Goal: Task Accomplishment & Management: Use online tool/utility

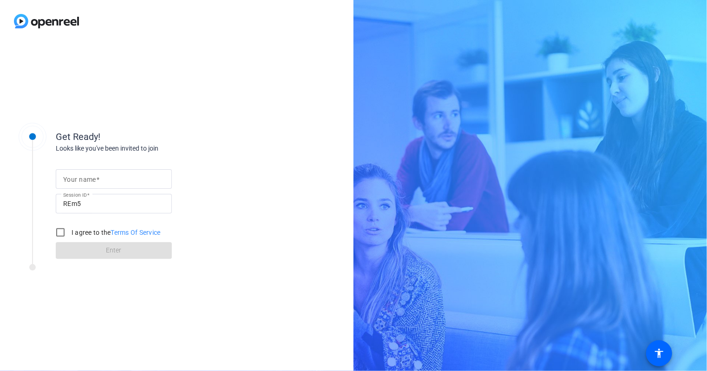
click at [67, 178] on mat-label "Your name" at bounding box center [79, 179] width 33 height 7
click at [67, 178] on input "Your name" at bounding box center [113, 178] width 101 height 11
type input "Steve Mangan"
click at [60, 231] on input "I agree to the Terms Of Service" at bounding box center [60, 232] width 19 height 19
checkbox input "true"
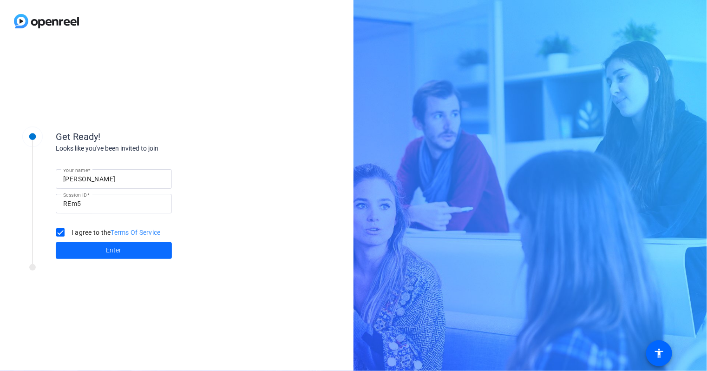
click at [110, 248] on span "Enter" at bounding box center [113, 250] width 15 height 10
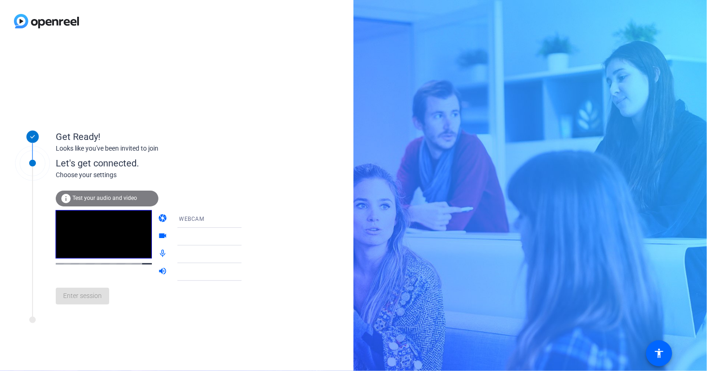
click at [100, 201] on div "info Test your audio and video" at bounding box center [107, 198] width 103 height 16
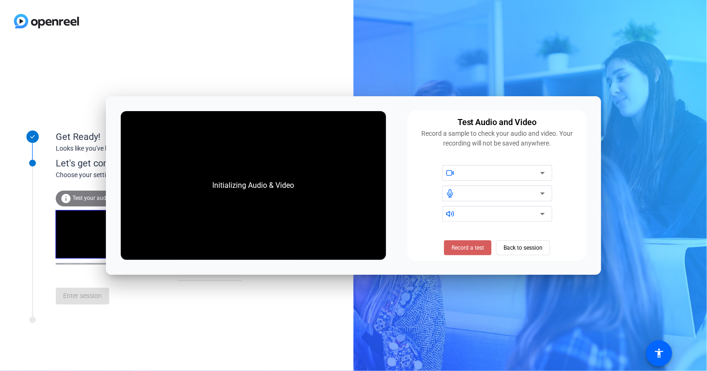
click at [461, 247] on span "Record a test" at bounding box center [467, 247] width 33 height 8
click at [461, 247] on span "Stop Testing (6s)" at bounding box center [468, 247] width 42 height 8
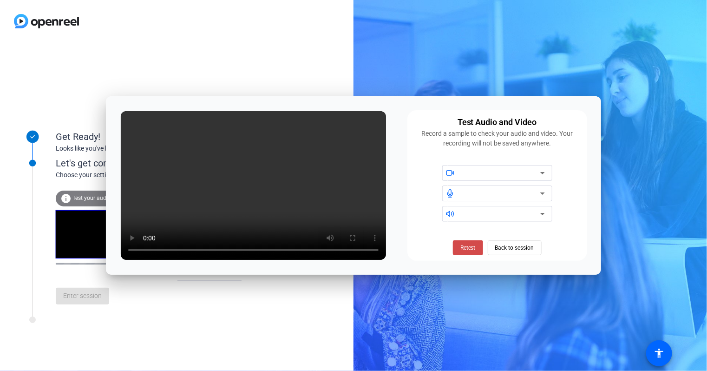
click at [468, 247] on span "Retest" at bounding box center [467, 247] width 15 height 8
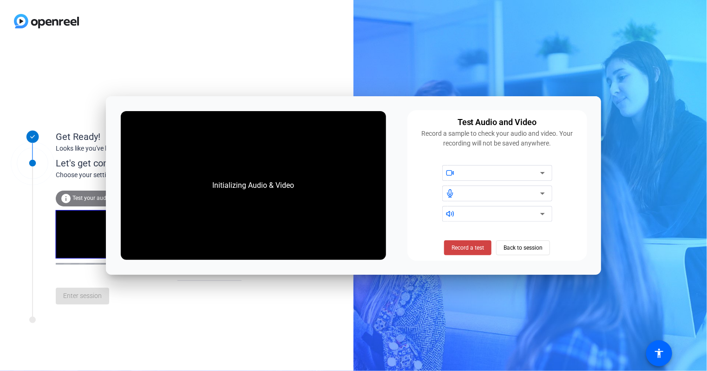
click at [482, 174] on div at bounding box center [500, 172] width 79 height 11
click at [529, 246] on span "Back to session" at bounding box center [522, 248] width 39 height 18
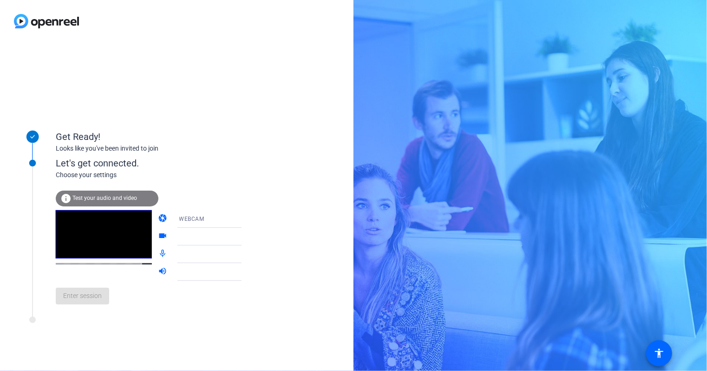
click at [216, 237] on div at bounding box center [214, 236] width 70 height 11
click at [245, 236] on icon at bounding box center [250, 236] width 11 height 11
click at [100, 196] on span "Test your audio and video" at bounding box center [104, 198] width 65 height 7
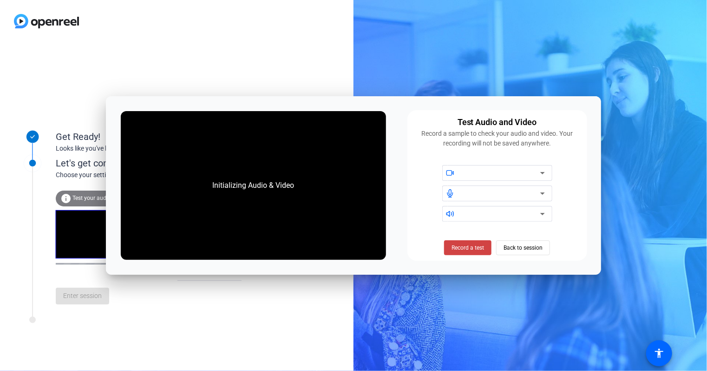
click at [400, 202] on div "Initializing Audio & Video Test Audio and Video Record a sample to check your a…" at bounding box center [353, 185] width 495 height 179
click at [198, 335] on div "Get Ready! Looks like you've been invited to join Let's get connected. Choose y…" at bounding box center [176, 206] width 353 height 328
click at [536, 251] on span "Back to session" at bounding box center [522, 248] width 39 height 18
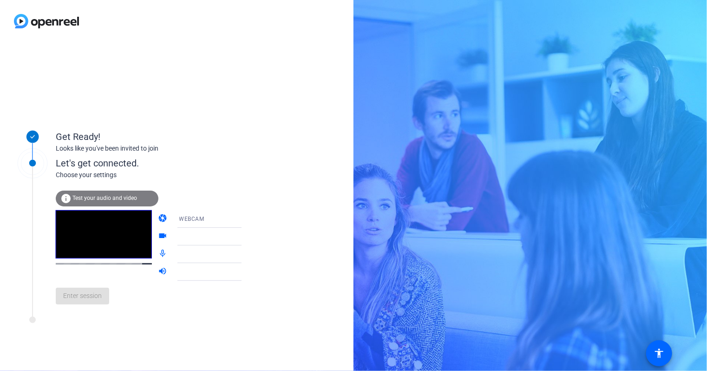
click at [173, 30] on div at bounding box center [176, 21] width 353 height 42
click at [105, 198] on span "Test your audio and video" at bounding box center [104, 198] width 65 height 7
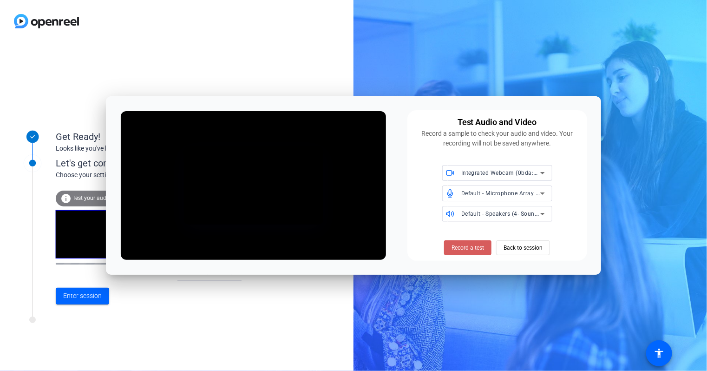
click at [472, 249] on span "Record a test" at bounding box center [467, 247] width 33 height 8
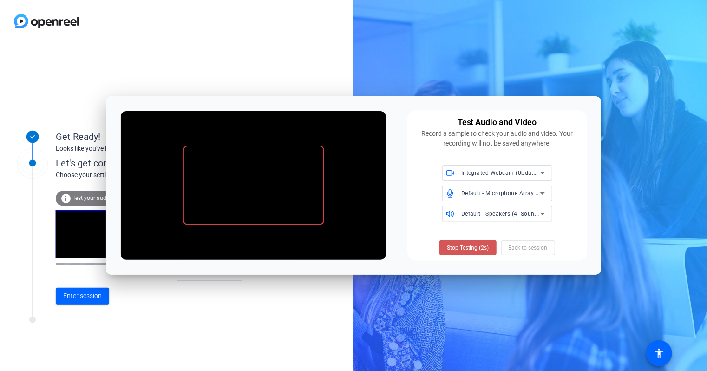
click at [472, 249] on span "Stop Testing (2s)" at bounding box center [468, 247] width 42 height 8
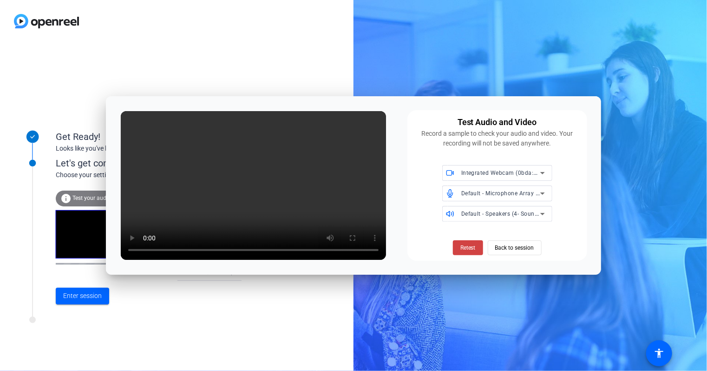
click at [472, 249] on span "Retest" at bounding box center [467, 247] width 15 height 8
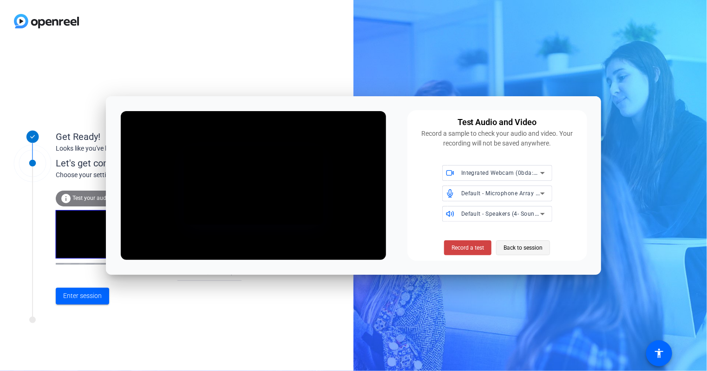
click at [516, 246] on span "Back to session" at bounding box center [522, 248] width 39 height 18
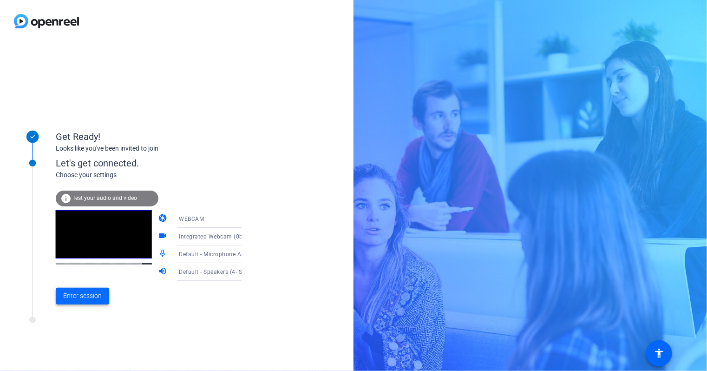
click at [76, 297] on span "Enter session" at bounding box center [82, 296] width 39 height 10
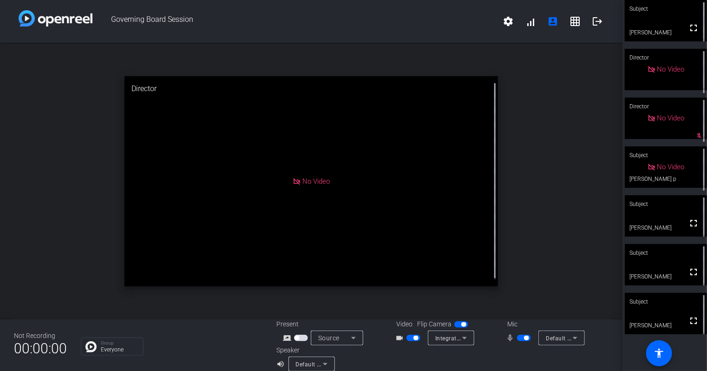
click at [524, 337] on span "button" at bounding box center [526, 337] width 5 height 5
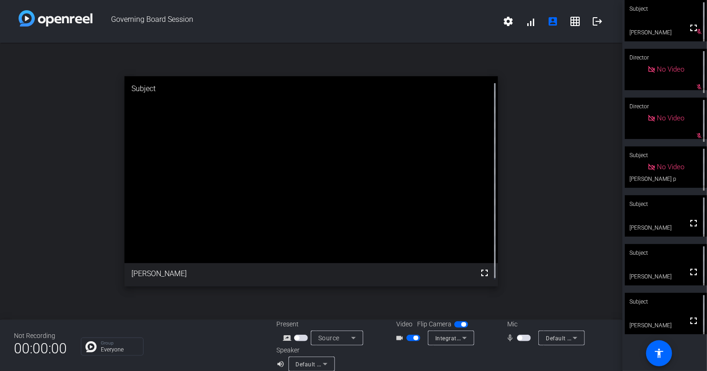
click at [522, 337] on span "button" at bounding box center [524, 337] width 14 height 7
click at [524, 337] on span "button" at bounding box center [526, 337] width 5 height 5
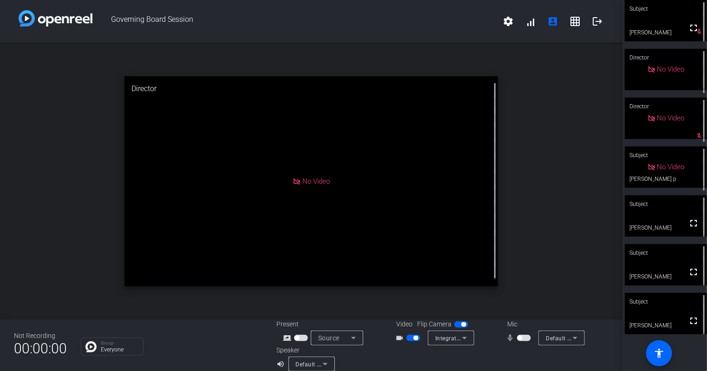
click at [522, 337] on span "button" at bounding box center [524, 337] width 14 height 7
click at [524, 337] on span "button" at bounding box center [526, 337] width 5 height 5
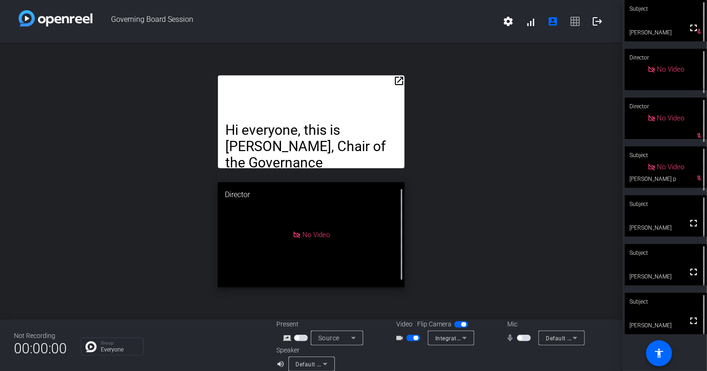
click at [522, 339] on span "button" at bounding box center [524, 337] width 14 height 7
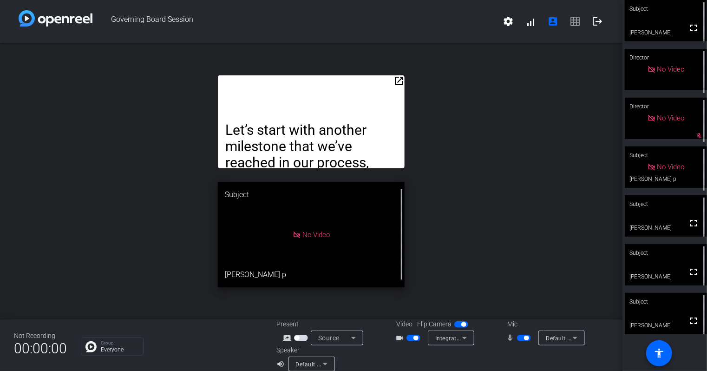
click at [394, 82] on mat-icon "open_in_new" at bounding box center [398, 80] width 11 height 11
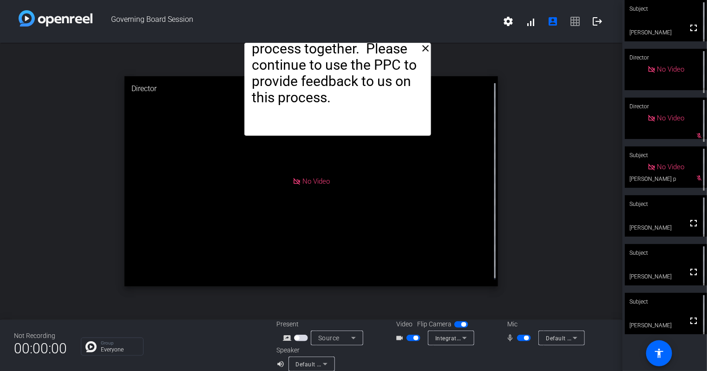
drag, startPoint x: 349, startPoint y: 57, endPoint x: 376, endPoint y: -13, distance: 75.4
click at [376, 0] on html "Accessibility Screen-Reader Guide, Feedback, and Issue Reporting | New window G…" at bounding box center [353, 185] width 707 height 371
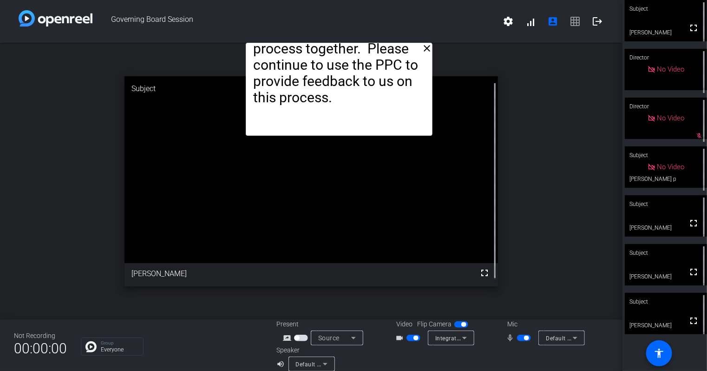
drag, startPoint x: 357, startPoint y: 56, endPoint x: 359, endPoint y: 37, distance: 19.6
click at [359, 37] on div "Governing Board Session settings signal_cellular_alt account_box grid_on logout…" at bounding box center [311, 185] width 622 height 371
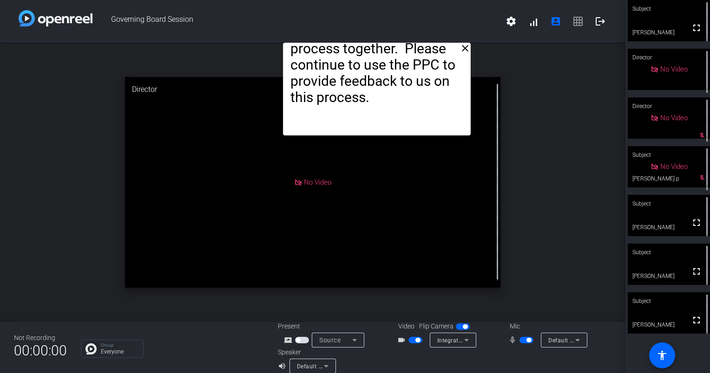
drag, startPoint x: 339, startPoint y: 45, endPoint x: 375, endPoint y: 7, distance: 51.6
click at [375, 7] on div "Governing Board Session settings signal_cellular_alt account_box grid_on logout…" at bounding box center [312, 186] width 625 height 373
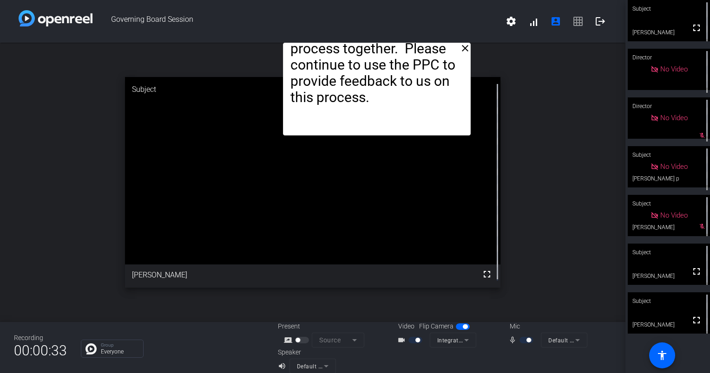
click at [521, 342] on div at bounding box center [527, 340] width 16 height 7
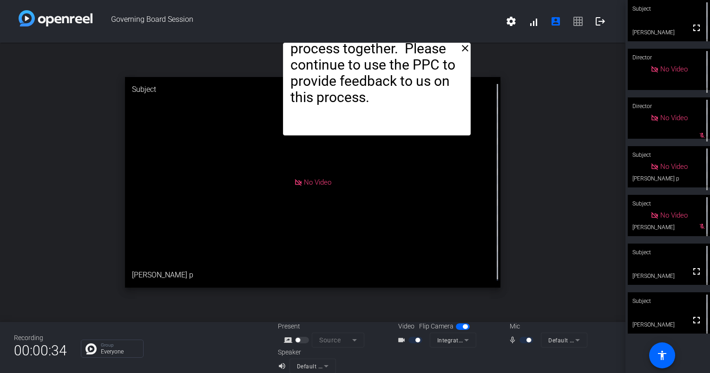
click at [520, 338] on div at bounding box center [527, 340] width 16 height 7
click at [512, 338] on mat-icon "mic_none" at bounding box center [513, 340] width 11 height 11
click at [508, 339] on mat-icon "mic_none" at bounding box center [513, 340] width 11 height 11
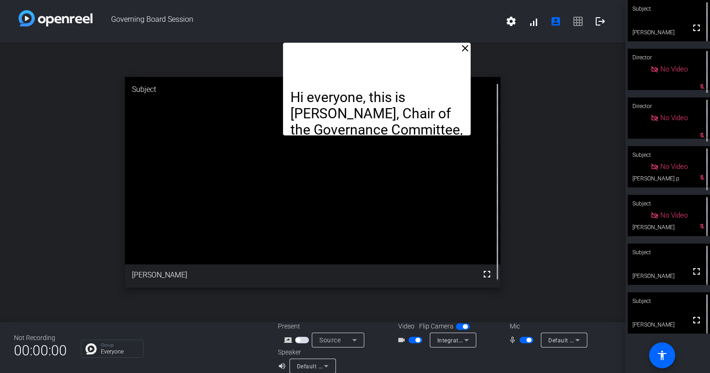
click at [519, 340] on span "button" at bounding box center [526, 340] width 14 height 7
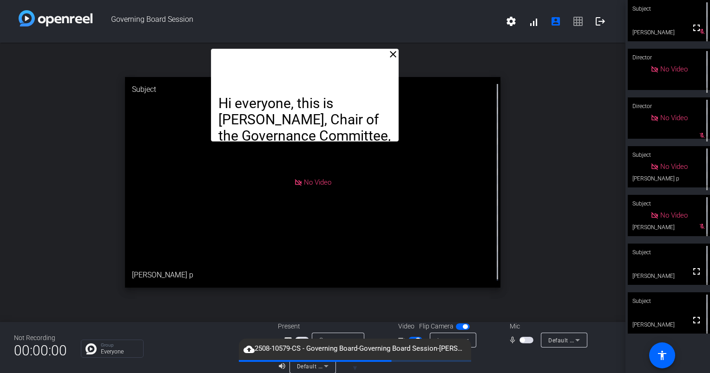
drag, startPoint x: 367, startPoint y: 61, endPoint x: 296, endPoint y: 67, distance: 71.8
click at [296, 67] on div "Hi everyone, this is Peter Davis, Chair of the Governance Committee, with an up…" at bounding box center [305, 95] width 188 height 93
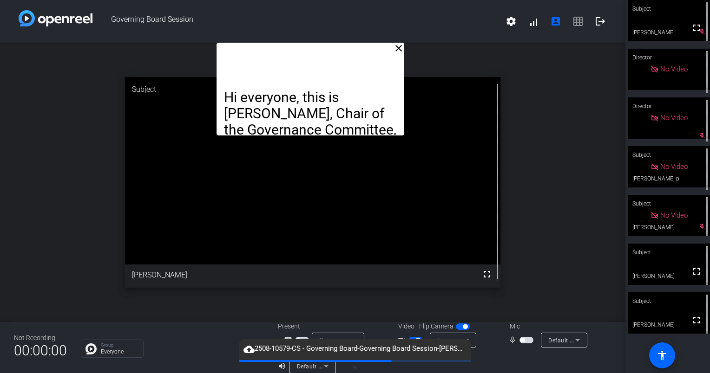
drag, startPoint x: 310, startPoint y: 57, endPoint x: 315, endPoint y: 25, distance: 32.4
click at [315, 25] on div "Governing Board Session settings signal_cellular_alt account_box grid_on logout…" at bounding box center [312, 186] width 625 height 373
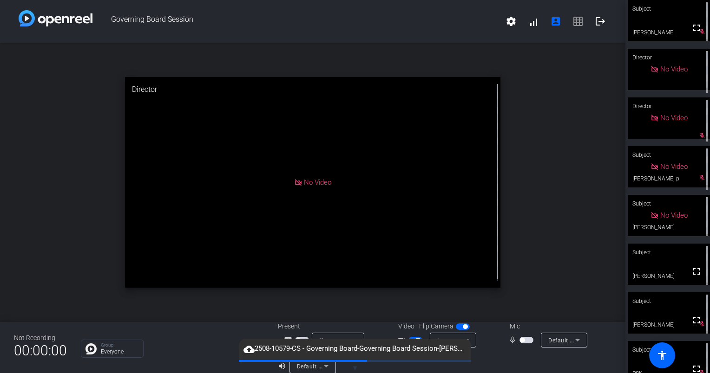
click at [523, 340] on span "button" at bounding box center [526, 340] width 14 height 7
click at [526, 341] on span "button" at bounding box center [528, 340] width 5 height 5
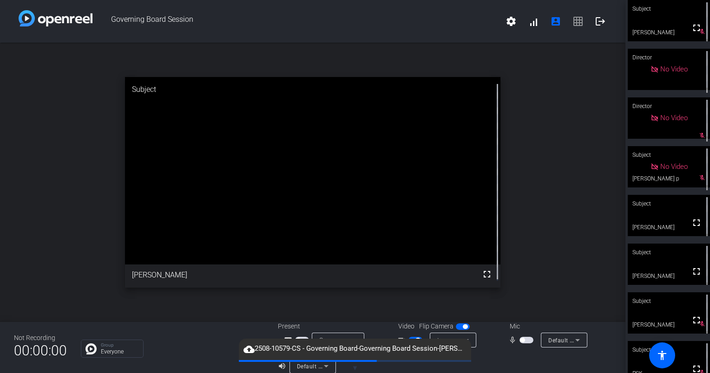
click at [522, 342] on span "button" at bounding box center [526, 340] width 14 height 7
click at [526, 342] on span "button" at bounding box center [528, 340] width 5 height 5
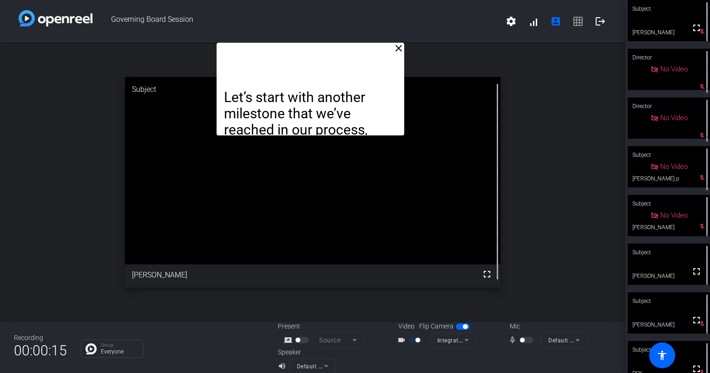
click at [524, 242] on div "close Let’s start with another milestone that we’ve reached in our process, whi…" at bounding box center [312, 183] width 625 height 280
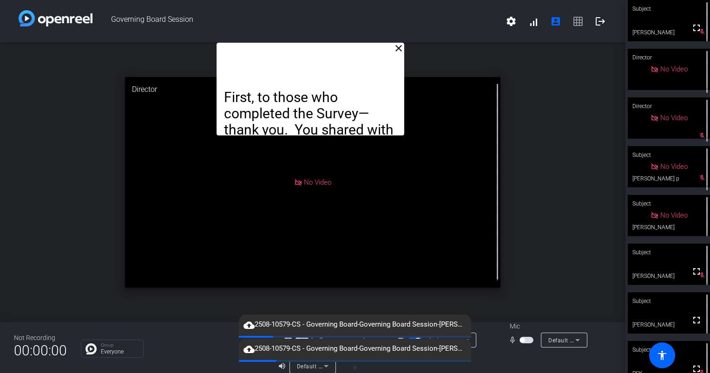
click at [524, 342] on span "button" at bounding box center [526, 340] width 14 height 7
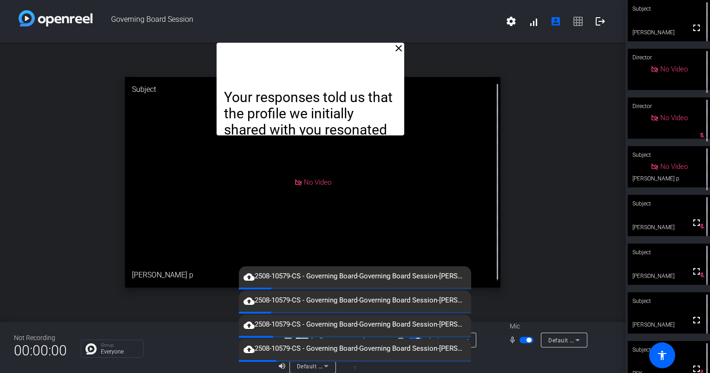
click at [532, 159] on div "close Your responses told us that the profile we initially shared with you reso…" at bounding box center [312, 183] width 625 height 280
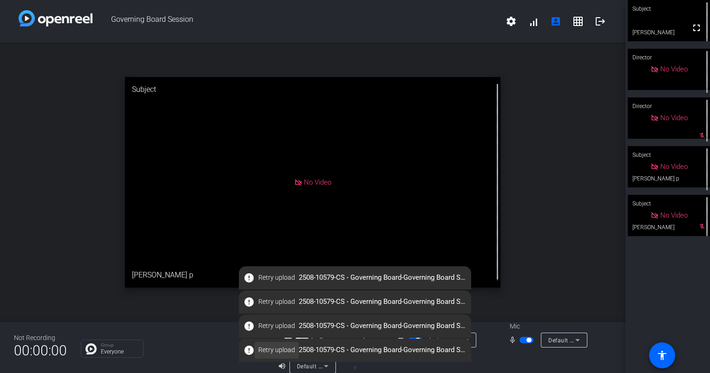
click at [268, 352] on span "Retry upload" at bounding box center [276, 351] width 37 height 10
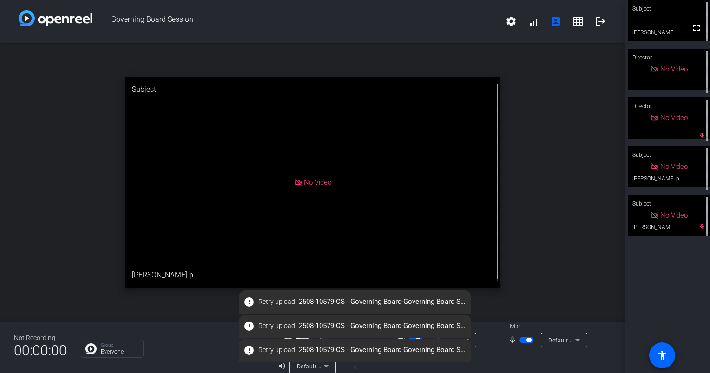
scroll to position [11, 0]
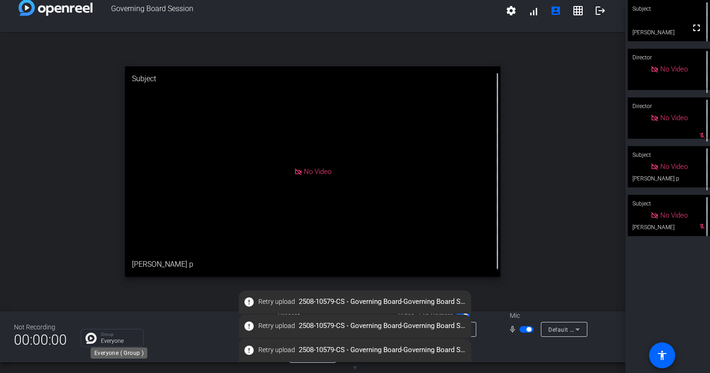
click at [110, 334] on p "Group" at bounding box center [120, 335] width 38 height 5
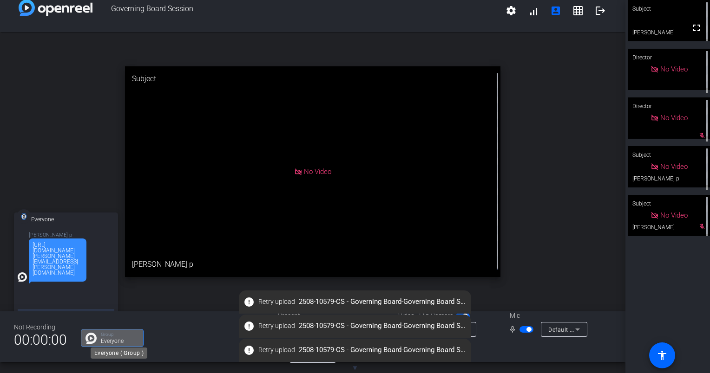
scroll to position [5, 0]
drag, startPoint x: 31, startPoint y: 240, endPoint x: 43, endPoint y: 295, distance: 56.0
click at [43, 282] on div "https://eyus-my.sharepoint.com/:f:/g/personal/daniel_palkowski_ey_com/EoFJ2sq7d…" at bounding box center [58, 260] width 58 height 43
drag, startPoint x: 43, startPoint y: 295, endPoint x: 37, endPoint y: 267, distance: 28.9
click at [37, 267] on div "https://eyus-my.sharepoint.com/:f:/g/personal/daniel_palkowski_ey_com/EoFJ2sq7d…" at bounding box center [58, 258] width 50 height 33
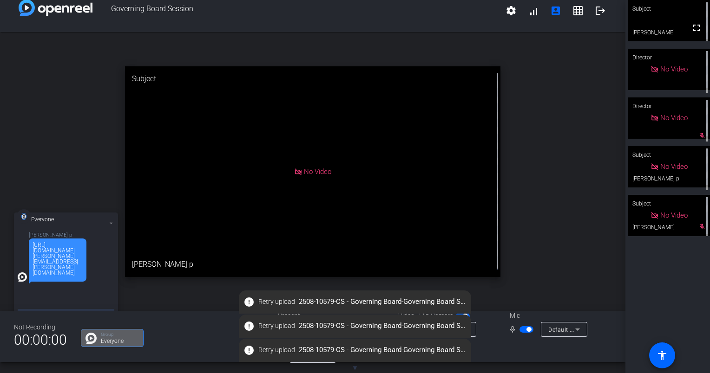
click at [37, 267] on div "https://eyus-my.sharepoint.com/:f:/g/personal/daniel_palkowski_ey_com/EoFJ2sq7d…" at bounding box center [58, 258] width 50 height 33
drag, startPoint x: 37, startPoint y: 267, endPoint x: 49, endPoint y: 274, distance: 13.8
click at [49, 274] on div "https://eyus-my.sharepoint.com/:f:/g/personal/daniel_palkowski_ey_com/EoFJ2sq7d…" at bounding box center [58, 258] width 50 height 33
drag, startPoint x: 49, startPoint y: 274, endPoint x: 47, endPoint y: 266, distance: 8.6
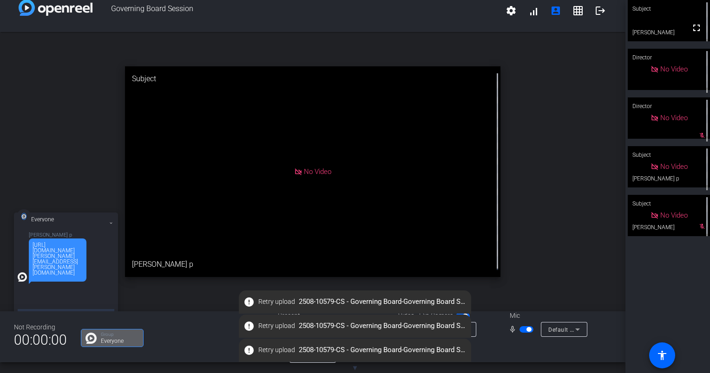
click at [47, 266] on div "https://eyus-my.sharepoint.com/:f:/g/personal/daniel_palkowski_ey_com/EoFJ2sq7d…" at bounding box center [58, 258] width 50 height 33
drag, startPoint x: 47, startPoint y: 266, endPoint x: 95, endPoint y: 281, distance: 50.2
click at [95, 281] on div "dan p https://eyus-my.sharepoint.com/:f:/g/personal/daniel_palkowski_ey_com/EoF…" at bounding box center [66, 257] width 97 height 49
click at [62, 271] on div "https://eyus-my.sharepoint.com/:f:/g/personal/daniel_palkowski_ey_com/EoFJ2sq7d…" at bounding box center [58, 258] width 50 height 33
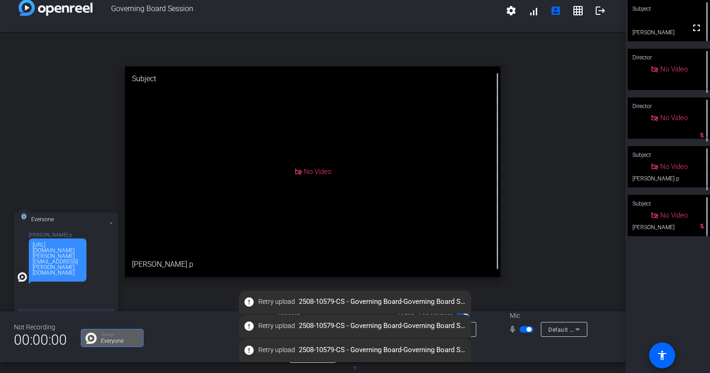
click at [62, 271] on div "https://eyus-my.sharepoint.com/:f:/g/personal/daniel_palkowski_ey_com/EoFJ2sq7d…" at bounding box center [58, 258] width 50 height 33
drag, startPoint x: 62, startPoint y: 271, endPoint x: 45, endPoint y: 275, distance: 17.6
click at [45, 275] on div "https://eyus-my.sharepoint.com/:f:/g/personal/daniel_palkowski_ey_com/EoFJ2sq7d…" at bounding box center [58, 258] width 50 height 33
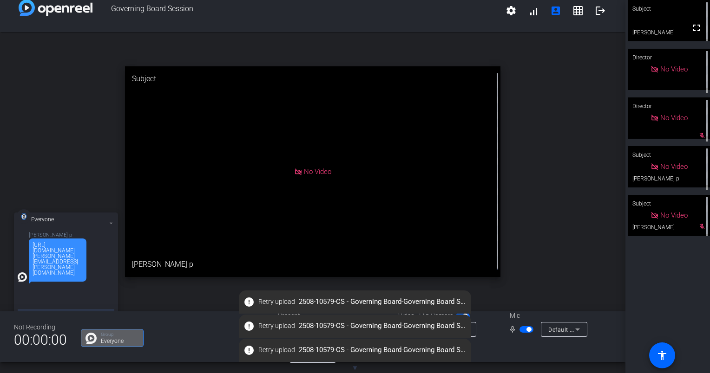
click at [45, 275] on div "https://eyus-my.sharepoint.com/:f:/g/personal/daniel_palkowski_ey_com/EoFJ2sq7d…" at bounding box center [58, 258] width 50 height 33
click at [46, 258] on div "https://eyus-my.sharepoint.com/:f:/g/personal/daniel_palkowski_ey_com/EoFJ2sq7d…" at bounding box center [58, 258] width 50 height 33
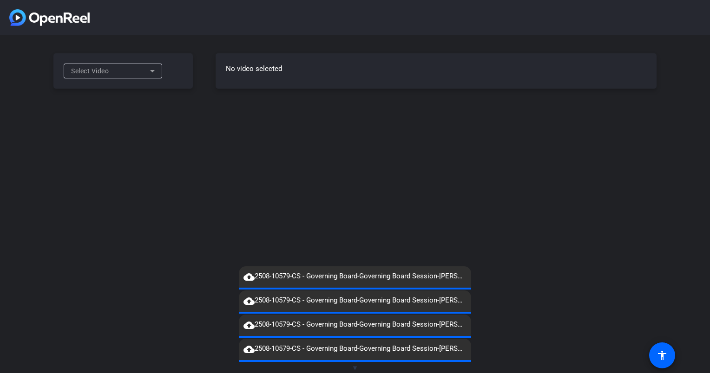
click at [150, 70] on icon at bounding box center [152, 70] width 11 height 11
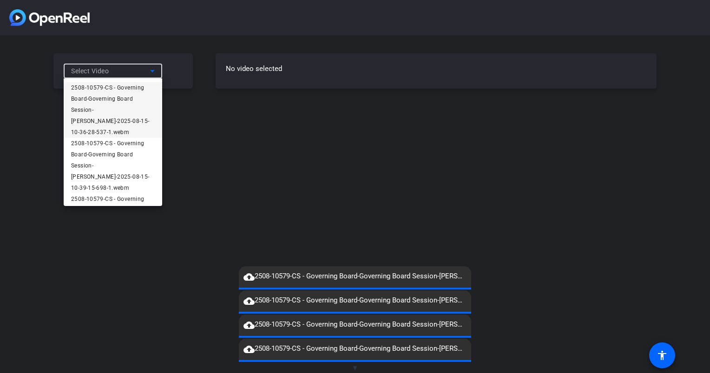
click at [109, 85] on span "2508-10579-CS - Governing Board-Governing Board Session-[PERSON_NAME]-2025-08-1…" at bounding box center [113, 110] width 84 height 56
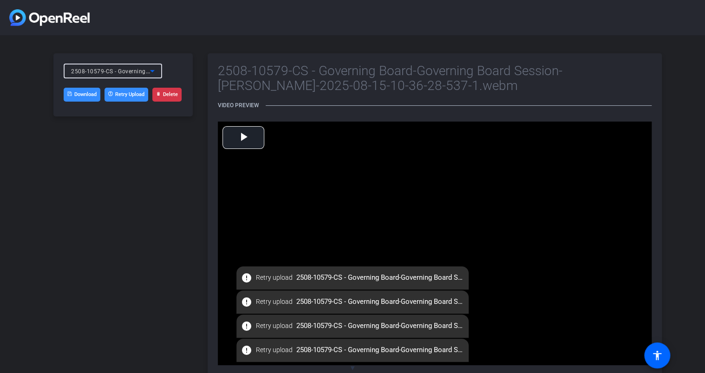
click at [248, 278] on mat-icon "error" at bounding box center [246, 278] width 11 height 11
click at [130, 91] on button "Retry Upload" at bounding box center [126, 95] width 44 height 14
click at [148, 73] on icon at bounding box center [152, 70] width 11 height 11
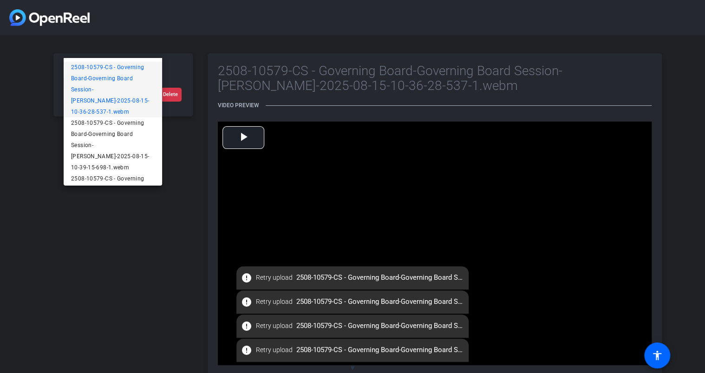
scroll to position [20, 0]
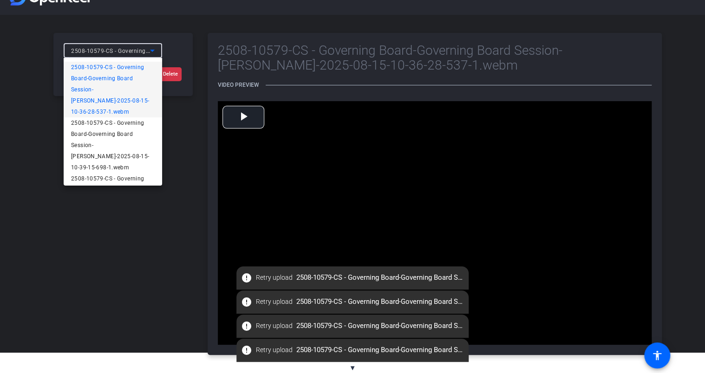
click at [247, 279] on mat-icon "error" at bounding box center [246, 278] width 11 height 11
click at [321, 308] on span "error Retry upload 2508-10579-CS - Governing Board-Governing Board Session-Stev…" at bounding box center [352, 302] width 232 height 17
click at [111, 65] on span "2508-10579-CS - Governing Board-Governing Board Session-[PERSON_NAME]-2025-08-1…" at bounding box center [113, 90] width 84 height 56
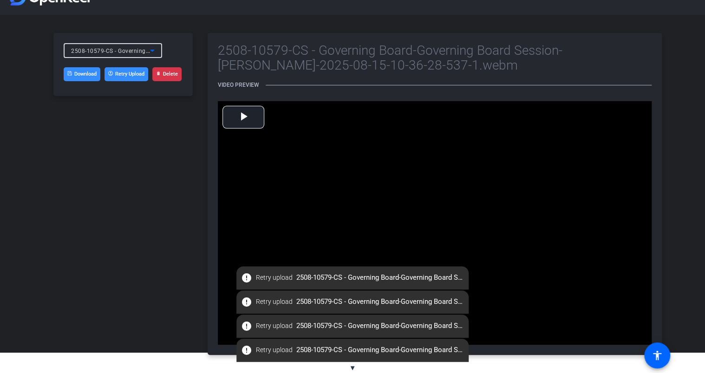
click at [124, 75] on button "Retry Upload" at bounding box center [126, 74] width 44 height 14
click at [149, 52] on icon at bounding box center [152, 50] width 11 height 11
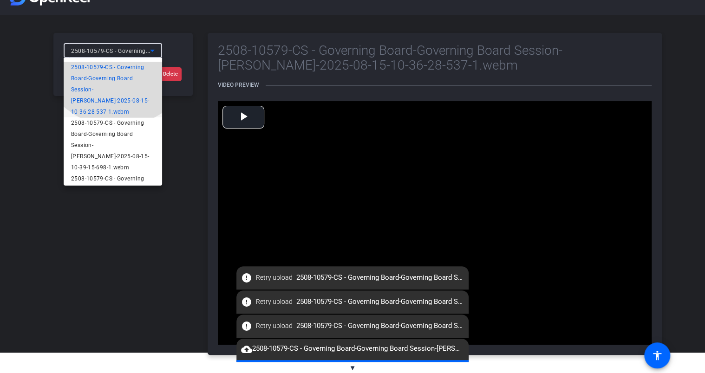
click at [117, 66] on span "2508-10579-CS - Governing Board-Governing Board Session-[PERSON_NAME]-2025-08-1…" at bounding box center [113, 90] width 84 height 56
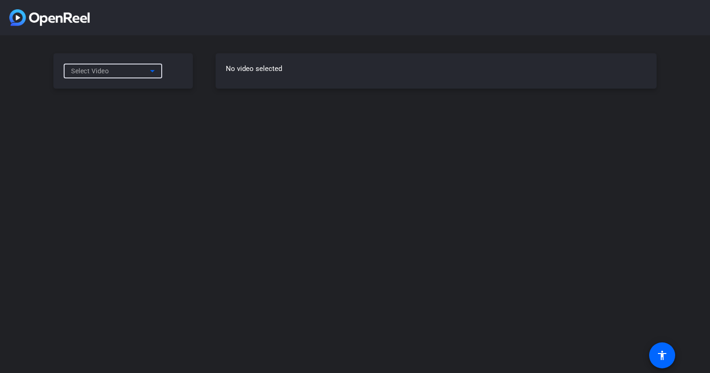
click at [151, 71] on icon at bounding box center [152, 71] width 5 height 2
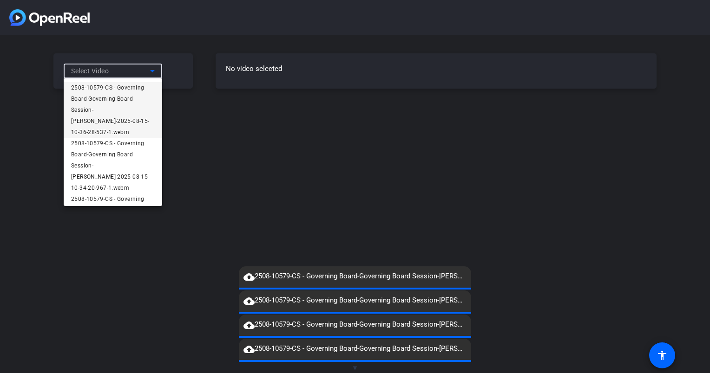
click at [253, 277] on mat-icon "cloud_upload" at bounding box center [248, 277] width 11 height 11
click at [287, 236] on div at bounding box center [355, 186] width 710 height 373
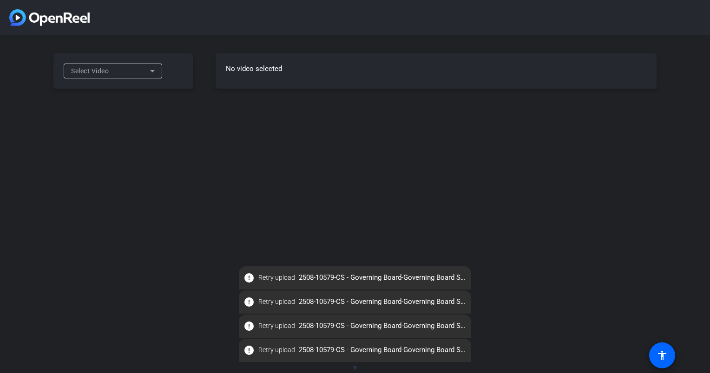
click at [250, 280] on mat-icon "error" at bounding box center [248, 278] width 11 height 11
click at [268, 277] on span "Retry upload" at bounding box center [276, 278] width 37 height 10
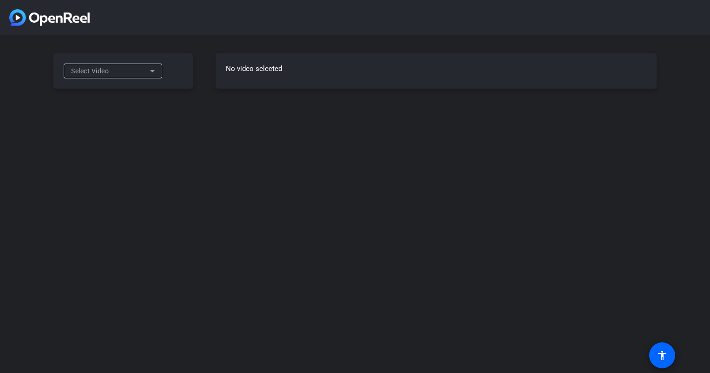
click at [148, 68] on icon at bounding box center [152, 70] width 11 height 11
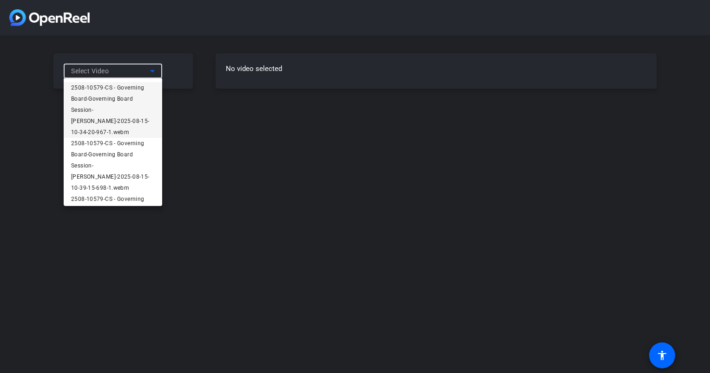
click at [132, 89] on span "2508-10579-CS - Governing Board-Governing Board Session-[PERSON_NAME]-2025-08-1…" at bounding box center [113, 110] width 84 height 56
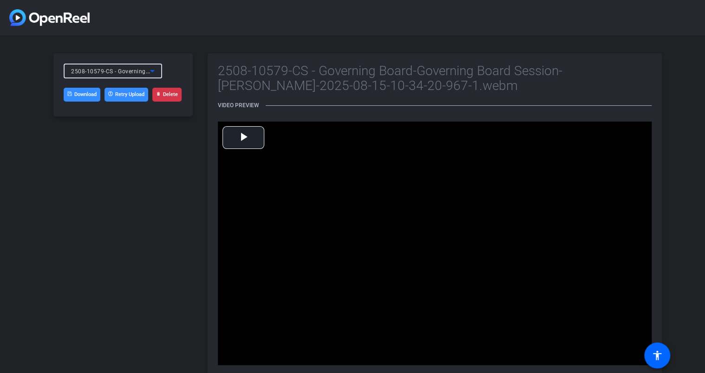
click at [78, 93] on link "Download" at bounding box center [82, 95] width 37 height 14
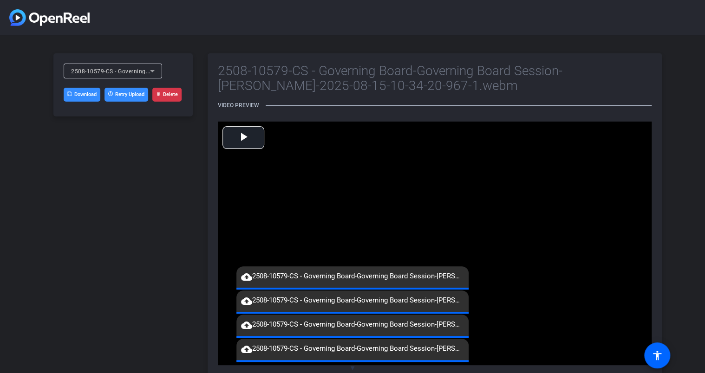
click at [152, 71] on icon at bounding box center [152, 71] width 5 height 2
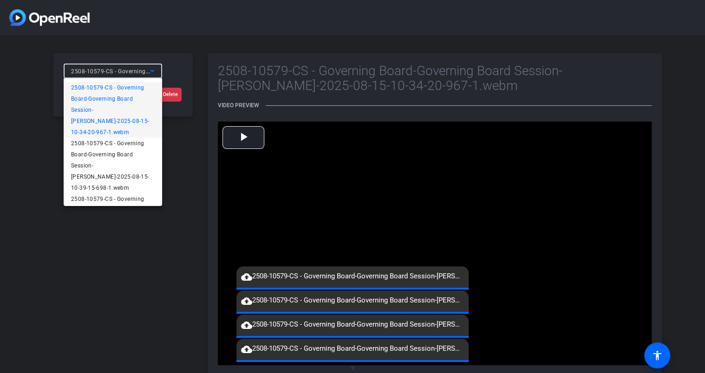
click at [122, 254] on div at bounding box center [352, 186] width 705 height 373
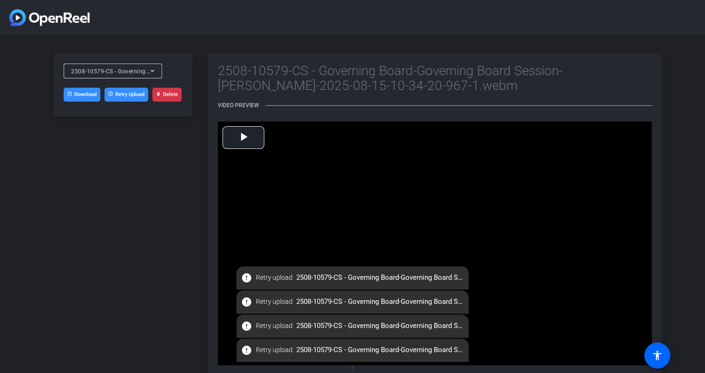
click at [124, 334] on div "2508-10579-CS - Governing Board-Governing Board Session-[PERSON_NAME]-2025-08-1…" at bounding box center [122, 214] width 139 height 322
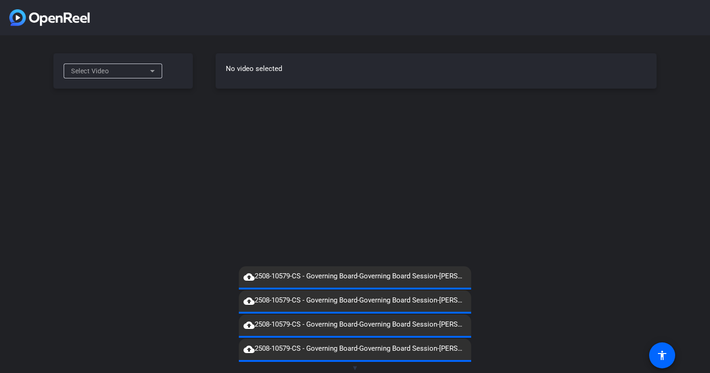
click at [156, 70] on icon at bounding box center [152, 70] width 11 height 11
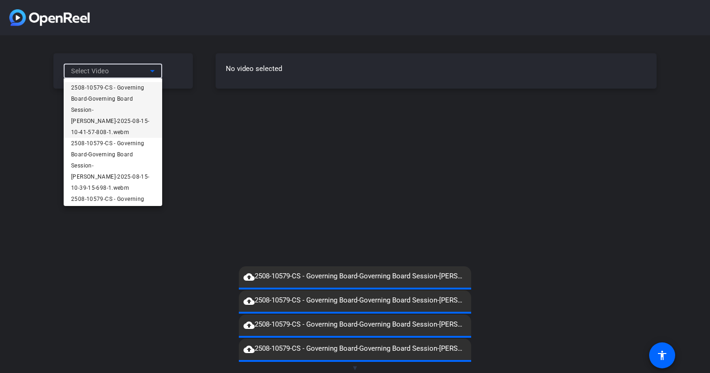
click at [156, 70] on div at bounding box center [355, 186] width 710 height 373
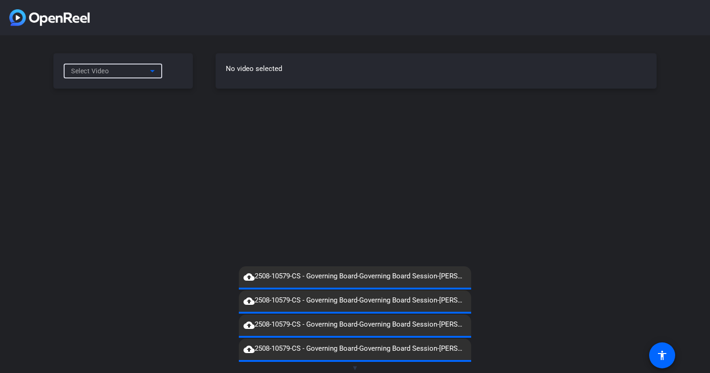
click at [151, 70] on icon at bounding box center [152, 70] width 11 height 11
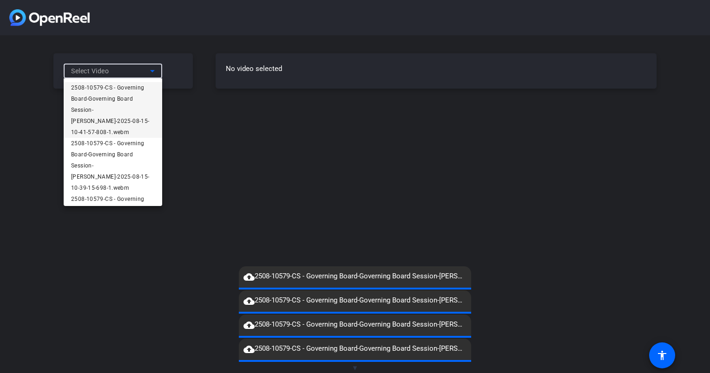
click at [120, 86] on span "2508-10579-CS - Governing Board-Governing Board Session-[PERSON_NAME]-2025-08-1…" at bounding box center [113, 110] width 84 height 56
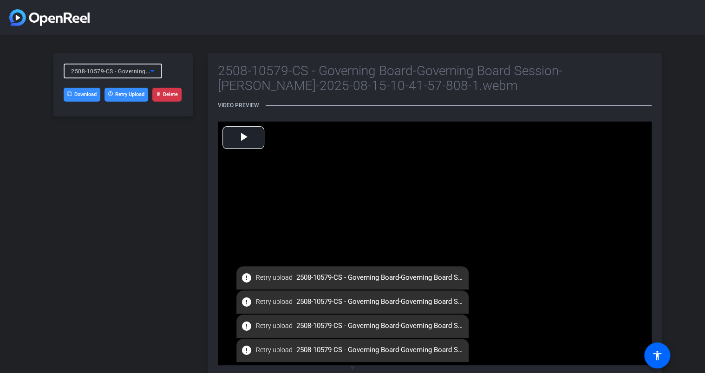
click at [154, 71] on icon at bounding box center [152, 70] width 11 height 11
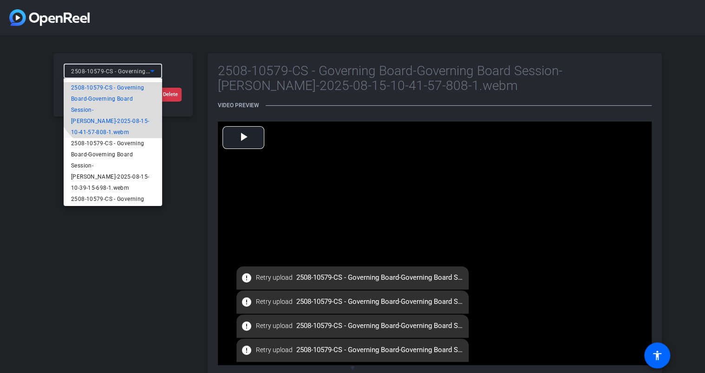
click at [119, 89] on span "2508-10579-CS - Governing Board-Governing Board Session-[PERSON_NAME]-2025-08-1…" at bounding box center [113, 110] width 84 height 56
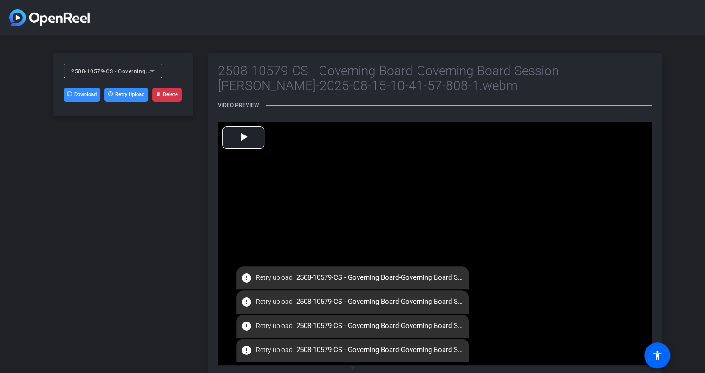
click at [89, 96] on link "Download" at bounding box center [82, 95] width 37 height 14
click at [152, 70] on icon at bounding box center [152, 70] width 11 height 11
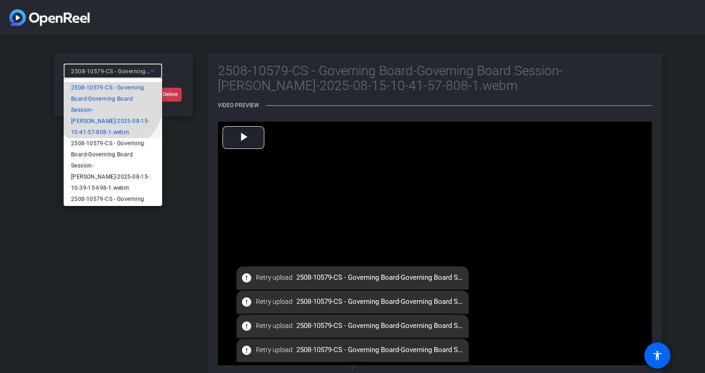
click at [108, 99] on span "2508-10579-CS - Governing Board-Governing Board Session-[PERSON_NAME]-2025-08-1…" at bounding box center [113, 110] width 84 height 56
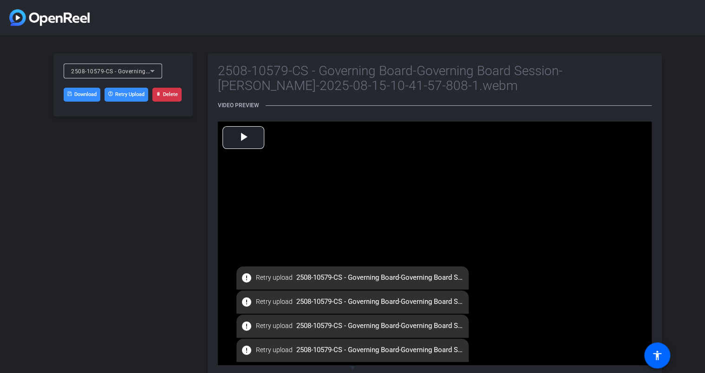
click at [88, 97] on link "Download" at bounding box center [82, 95] width 37 height 14
click at [156, 73] on icon at bounding box center [152, 70] width 11 height 11
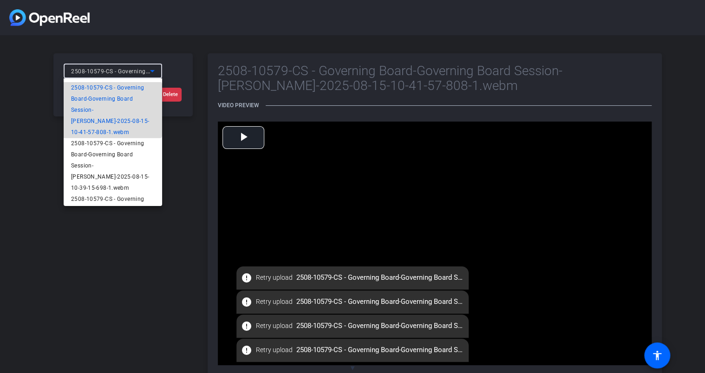
click at [112, 110] on span "2508-10579-CS - Governing Board-Governing Board Session-[PERSON_NAME]-2025-08-1…" at bounding box center [113, 110] width 84 height 56
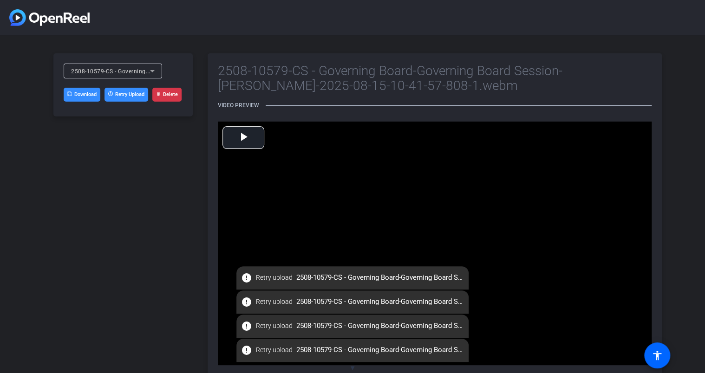
click at [83, 95] on link "Download" at bounding box center [82, 95] width 37 height 14
click at [158, 70] on div "2508-10579-CS - Governing Board-Governing Board Session-[PERSON_NAME]-2025-08-1…" at bounding box center [113, 71] width 98 height 15
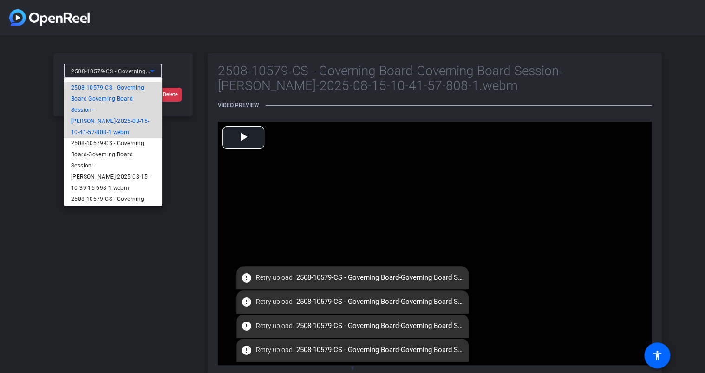
click at [121, 122] on span "2508-10579-CS - Governing Board-Governing Board Session-[PERSON_NAME]-2025-08-1…" at bounding box center [113, 110] width 84 height 56
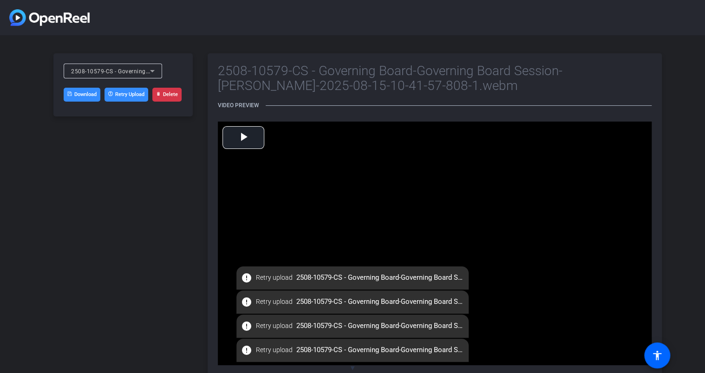
click at [86, 97] on link "Download" at bounding box center [82, 95] width 37 height 14
click at [155, 70] on icon at bounding box center [152, 70] width 11 height 11
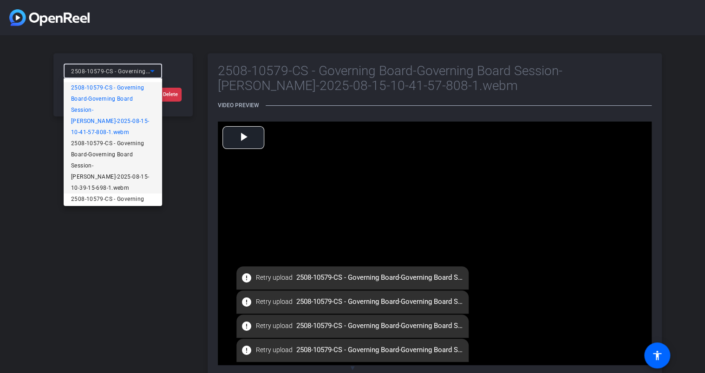
click at [102, 138] on span "2508-10579-CS - Governing Board-Governing Board Session-[PERSON_NAME]-2025-08-1…" at bounding box center [113, 166] width 84 height 56
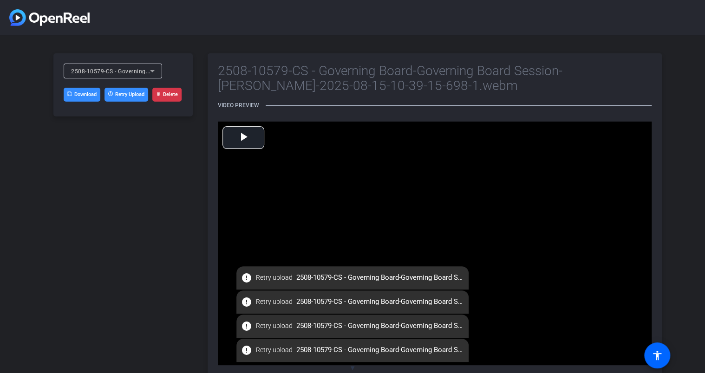
click at [84, 96] on link "Download" at bounding box center [82, 95] width 37 height 14
click at [153, 69] on icon at bounding box center [152, 70] width 11 height 11
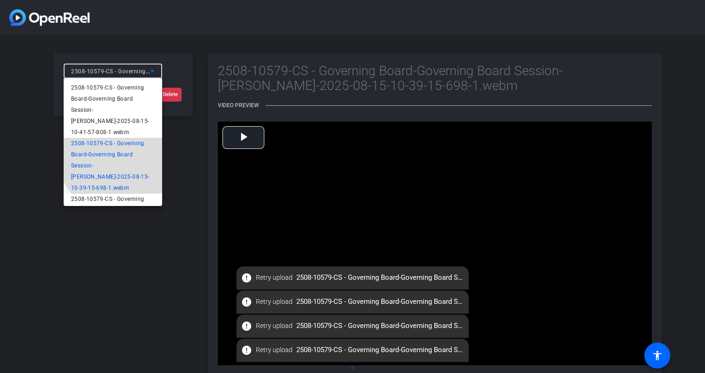
click at [116, 144] on span "2508-10579-CS - Governing Board-Governing Board Session-[PERSON_NAME]-2025-08-1…" at bounding box center [113, 166] width 84 height 56
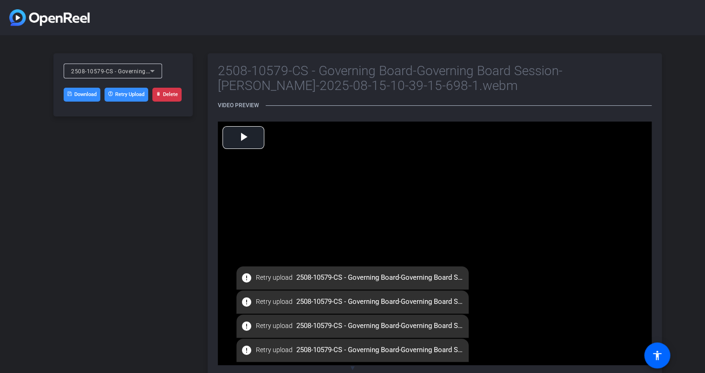
click at [81, 97] on link "Download" at bounding box center [82, 95] width 37 height 14
click at [152, 71] on icon at bounding box center [152, 71] width 5 height 2
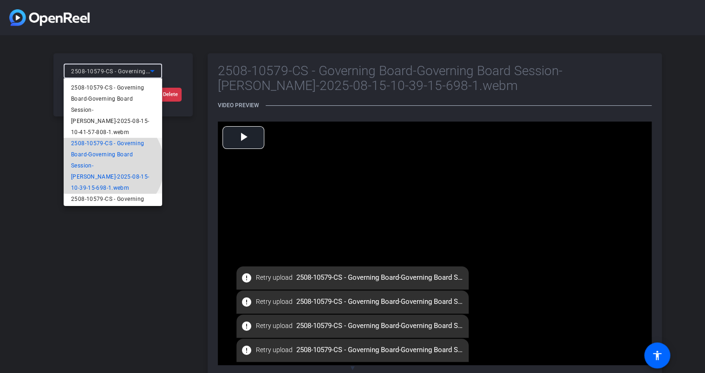
click at [110, 154] on span "2508-10579-CS - Governing Board-Governing Board Session-[PERSON_NAME]-2025-08-1…" at bounding box center [113, 166] width 84 height 56
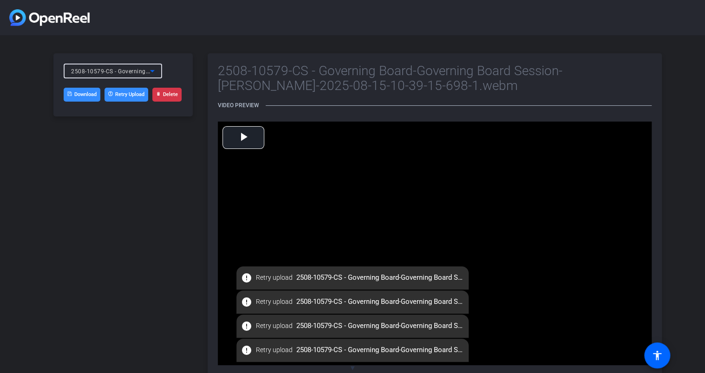
click at [85, 98] on link "Download" at bounding box center [82, 95] width 37 height 14
click at [152, 71] on icon at bounding box center [152, 71] width 5 height 2
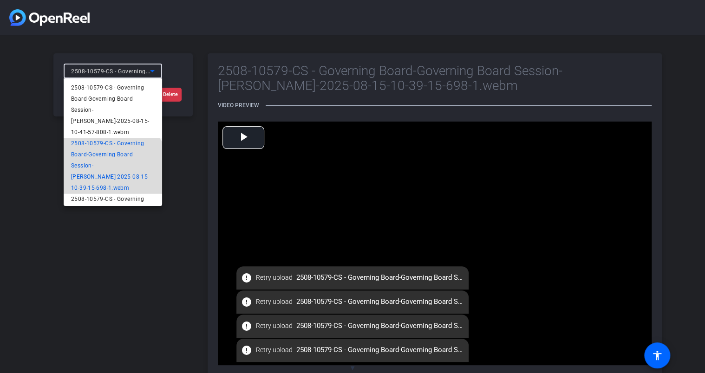
click at [111, 163] on span "2508-10579-CS - Governing Board-Governing Board Session-[PERSON_NAME]-2025-08-1…" at bounding box center [113, 166] width 84 height 56
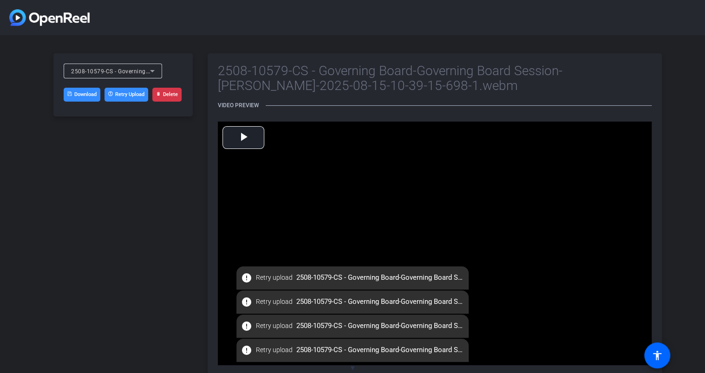
click at [83, 96] on link "Download" at bounding box center [82, 95] width 37 height 14
click at [152, 71] on icon at bounding box center [152, 71] width 5 height 2
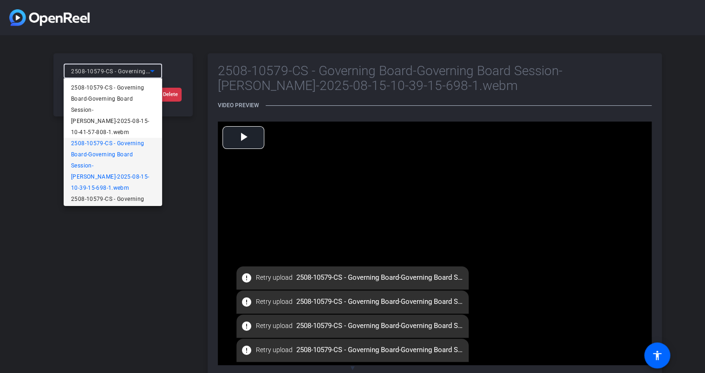
click at [106, 194] on span "2508-10579-CS - Governing Board-Governing Board Session-[PERSON_NAME]-2025-08-1…" at bounding box center [113, 222] width 84 height 56
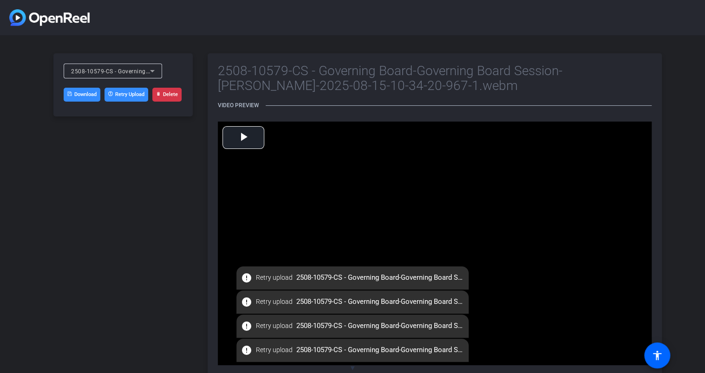
click at [85, 97] on link "Download" at bounding box center [82, 95] width 37 height 14
click at [155, 72] on icon at bounding box center [152, 70] width 11 height 11
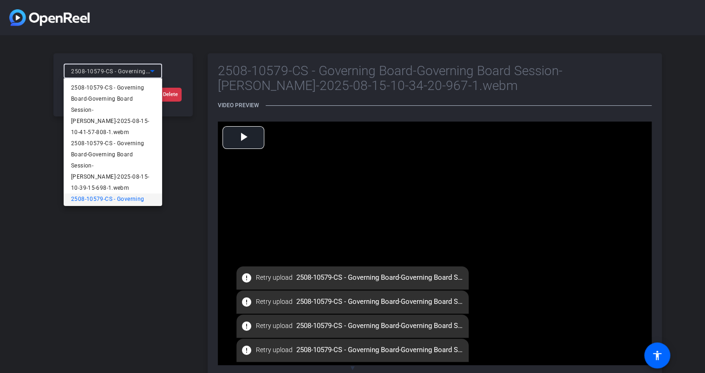
scroll to position [9, 0]
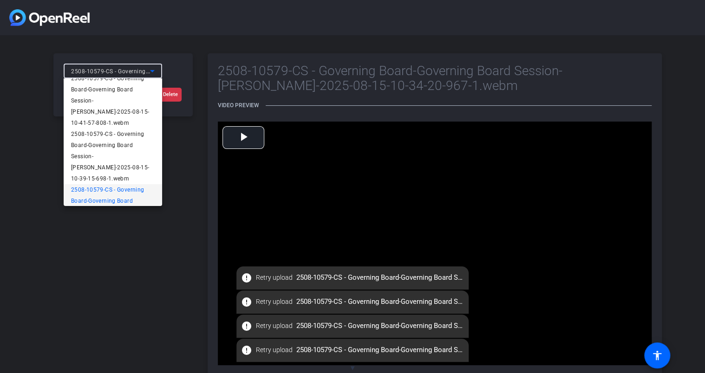
click at [112, 184] on span "2508-10579-CS - Governing Board-Governing Board Session-[PERSON_NAME]-2025-08-1…" at bounding box center [113, 212] width 84 height 56
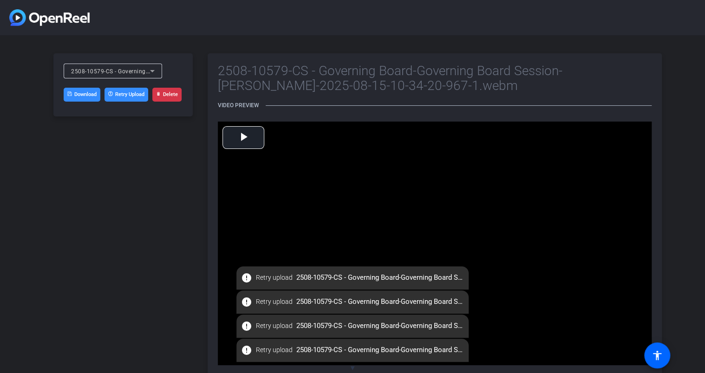
click at [87, 98] on link "Download" at bounding box center [82, 95] width 37 height 14
click at [157, 71] on icon at bounding box center [152, 70] width 11 height 11
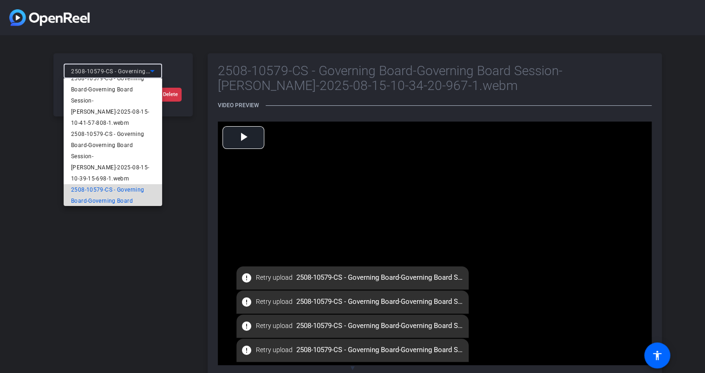
click at [118, 188] on span "2508-10579-CS - Governing Board-Governing Board Session-[PERSON_NAME]-2025-08-1…" at bounding box center [113, 212] width 84 height 56
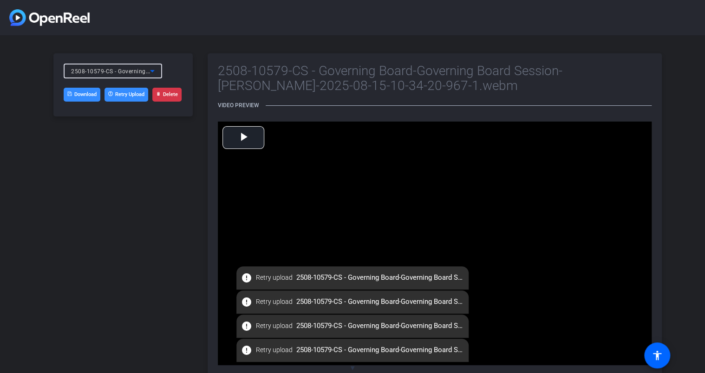
click at [78, 93] on link "Download" at bounding box center [82, 95] width 37 height 14
click at [152, 71] on icon at bounding box center [152, 71] width 5 height 2
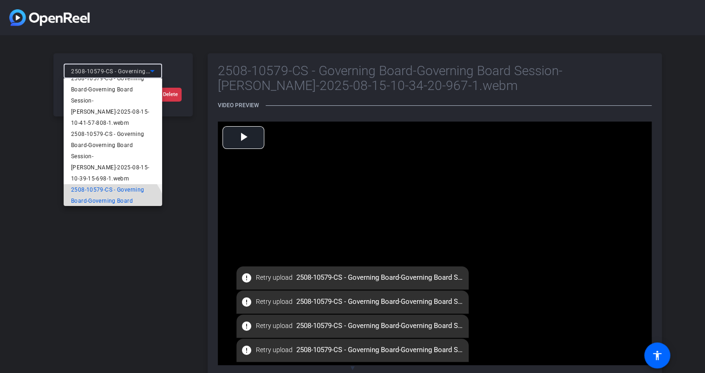
click at [102, 197] on span "2508-10579-CS - Governing Board-Governing Board Session-[PERSON_NAME]-2025-08-1…" at bounding box center [113, 212] width 84 height 56
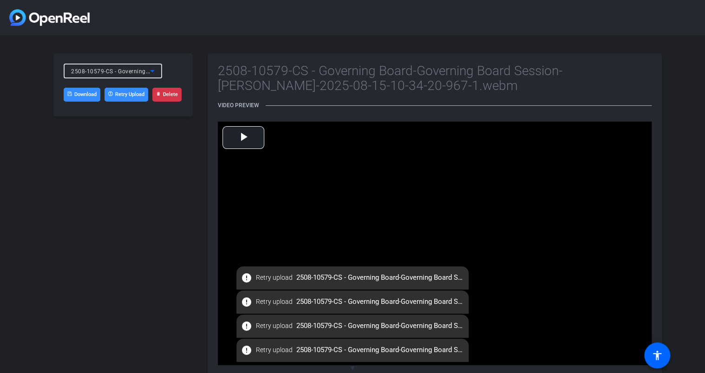
click at [84, 93] on link "Download" at bounding box center [82, 95] width 37 height 14
click at [152, 71] on icon at bounding box center [152, 71] width 5 height 2
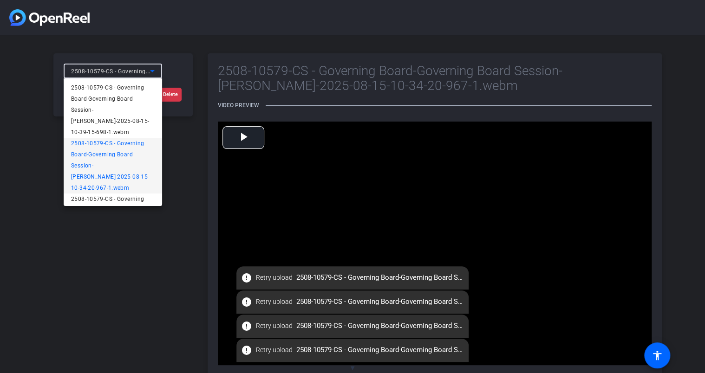
scroll to position [58, 0]
click at [103, 192] on span "2508-10579-CS - Governing Board-Governing Board Session-[PERSON_NAME]-2025-08-1…" at bounding box center [113, 220] width 84 height 56
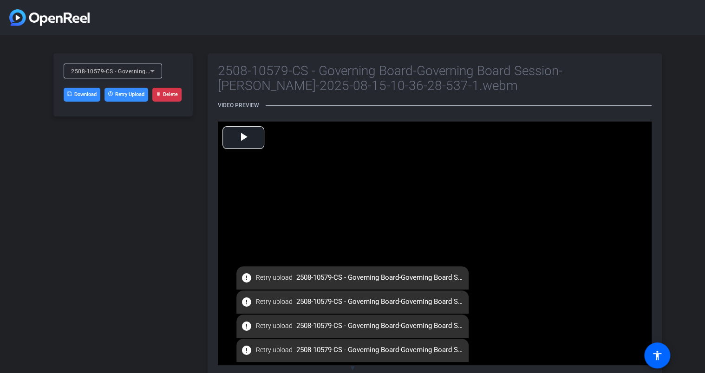
click at [88, 91] on link "Download" at bounding box center [82, 95] width 37 height 14
click at [152, 69] on icon at bounding box center [152, 70] width 11 height 11
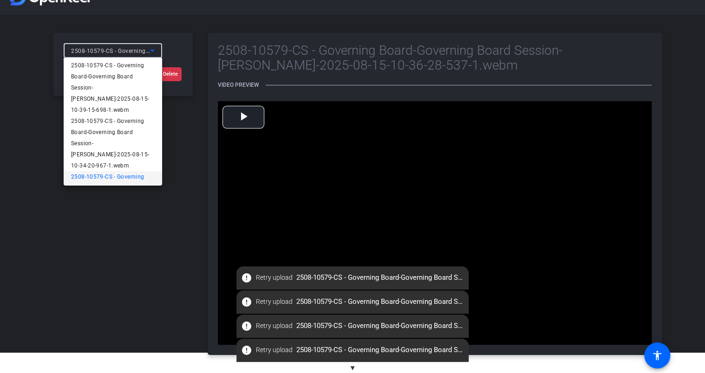
scroll to position [0, 0]
click at [247, 123] on div at bounding box center [352, 186] width 705 height 373
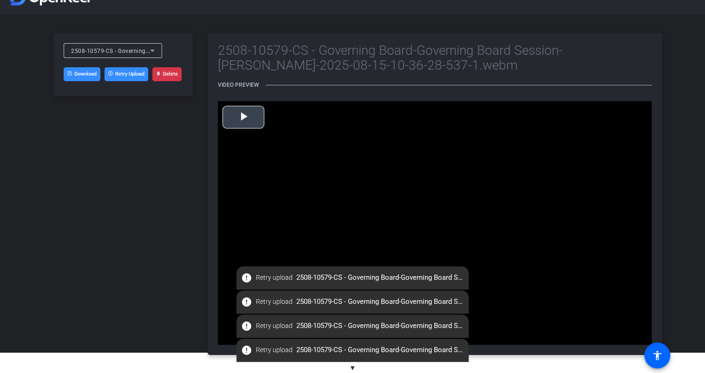
click at [243, 117] on span "Video Player" at bounding box center [243, 117] width 0 height 0
